Goal: Transaction & Acquisition: Book appointment/travel/reservation

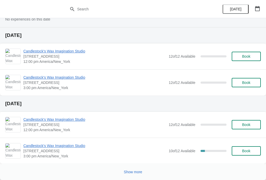
scroll to position [179, 0]
click at [249, 150] on span "Book" at bounding box center [246, 151] width 8 height 4
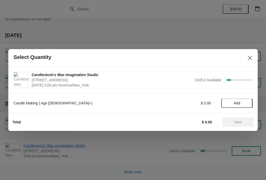
click at [241, 105] on span "Add" at bounding box center [237, 103] width 22 height 4
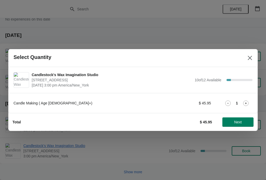
click at [246, 105] on icon at bounding box center [245, 102] width 5 height 5
click at [244, 104] on icon at bounding box center [245, 102] width 5 height 5
click at [235, 124] on span "Next" at bounding box center [238, 122] width 8 height 4
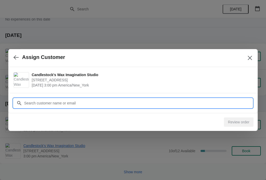
click at [56, 105] on input "Customer" at bounding box center [138, 102] width 228 height 9
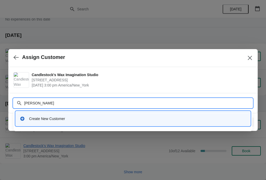
type input "Wenda gantz"
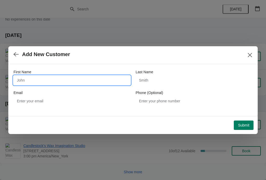
click at [51, 83] on input "First Name" at bounding box center [71, 80] width 117 height 9
type input "Wenda"
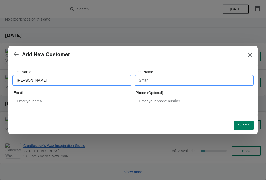
click at [160, 82] on input "Last Name" at bounding box center [193, 80] width 117 height 9
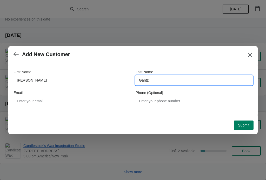
type input "Gantz"
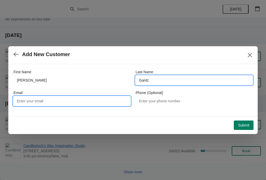
click at [56, 101] on input "Email" at bounding box center [71, 100] width 117 height 9
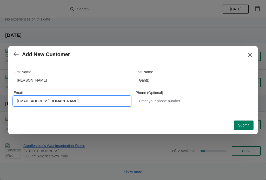
type input "Wendag@mac.com"
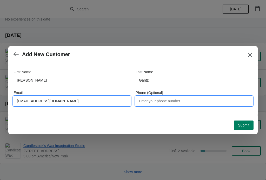
click at [168, 104] on input "Phone (Optional)" at bounding box center [193, 100] width 117 height 9
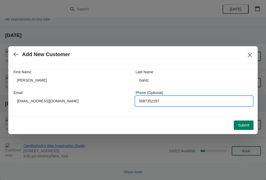
type input "5087352197"
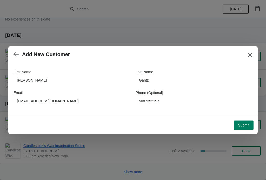
click at [248, 125] on span "Submit" at bounding box center [243, 125] width 11 height 4
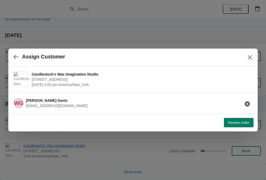
click at [238, 125] on button "Review order" at bounding box center [239, 122] width 30 height 9
